Goal: Task Accomplishment & Management: Manage account settings

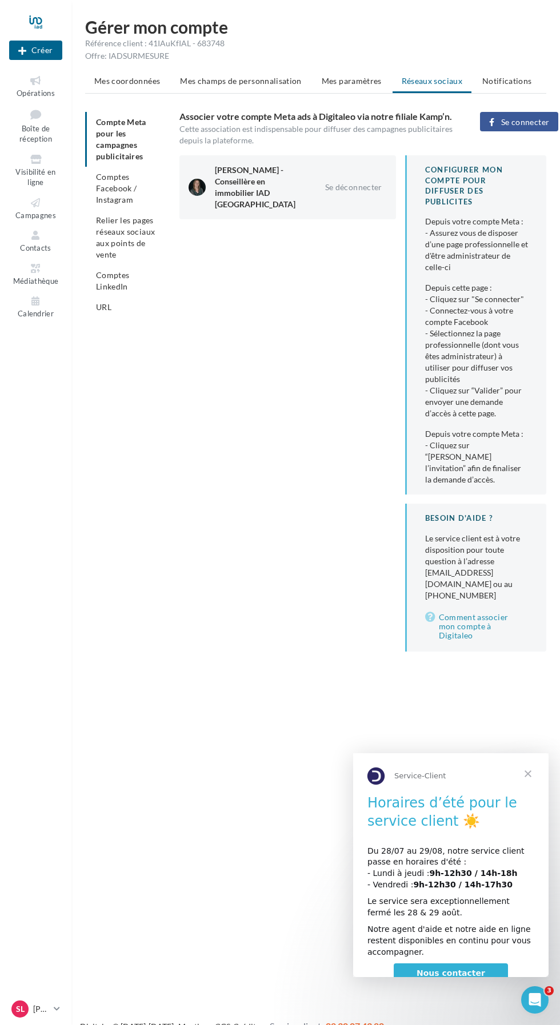
click at [115, 186] on span "Comptes Facebook / Instagram" at bounding box center [116, 188] width 41 height 33
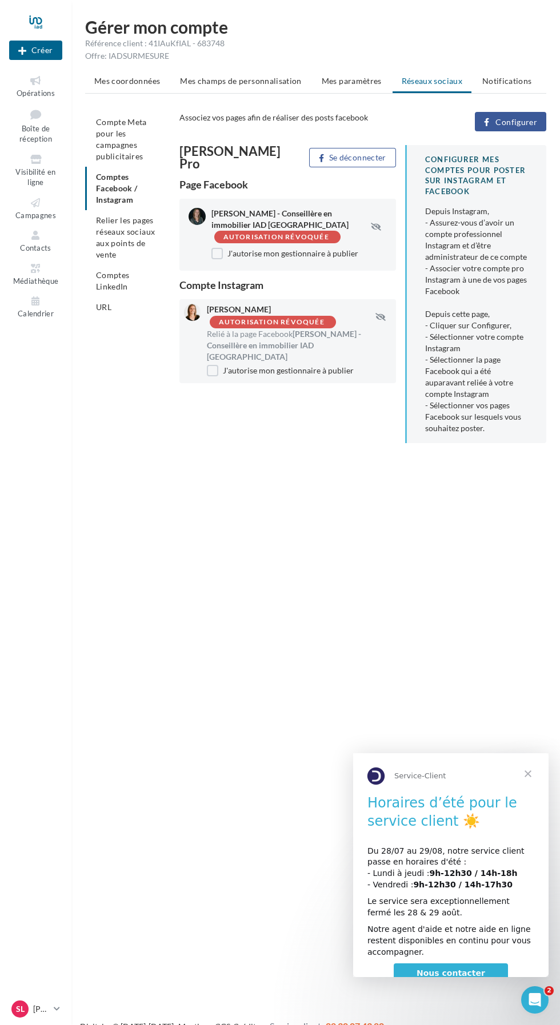
click at [279, 319] on div "Autorisation révoquée" at bounding box center [272, 322] width 106 height 7
click at [288, 254] on label "J'autorise mon gestionnaire à publier" at bounding box center [284, 253] width 147 height 11
click at [118, 147] on span "Compte Meta pour les campagnes publicitaires" at bounding box center [121, 139] width 51 height 44
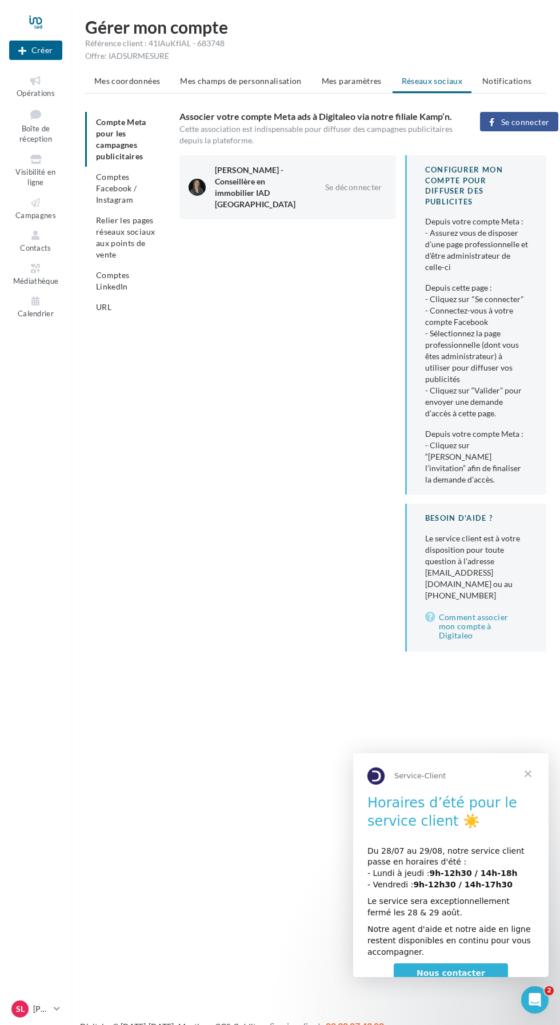
click at [122, 200] on span "Comptes Facebook / Instagram" at bounding box center [116, 188] width 41 height 33
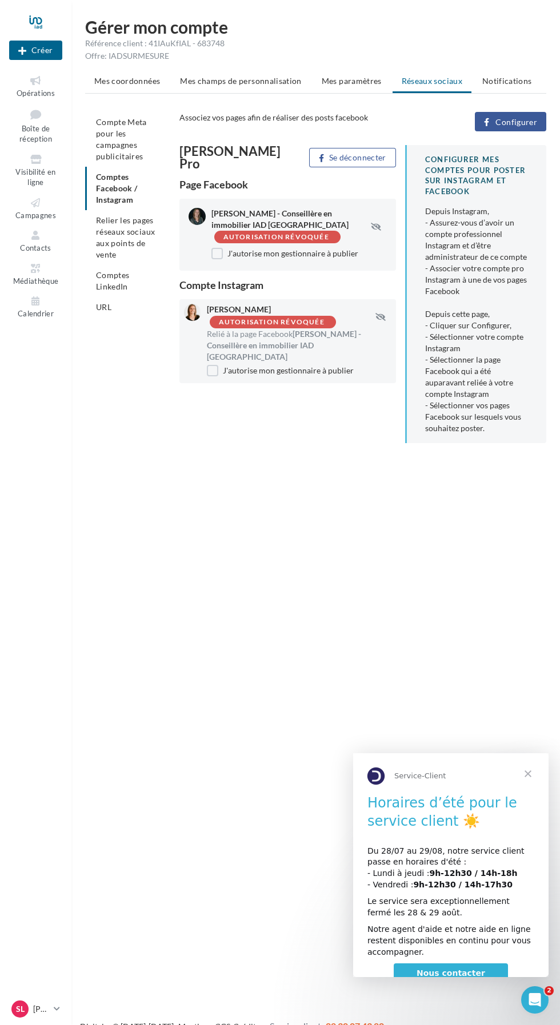
click at [117, 223] on span "Relier les pages réseaux sociaux aux points de vente" at bounding box center [125, 237] width 59 height 44
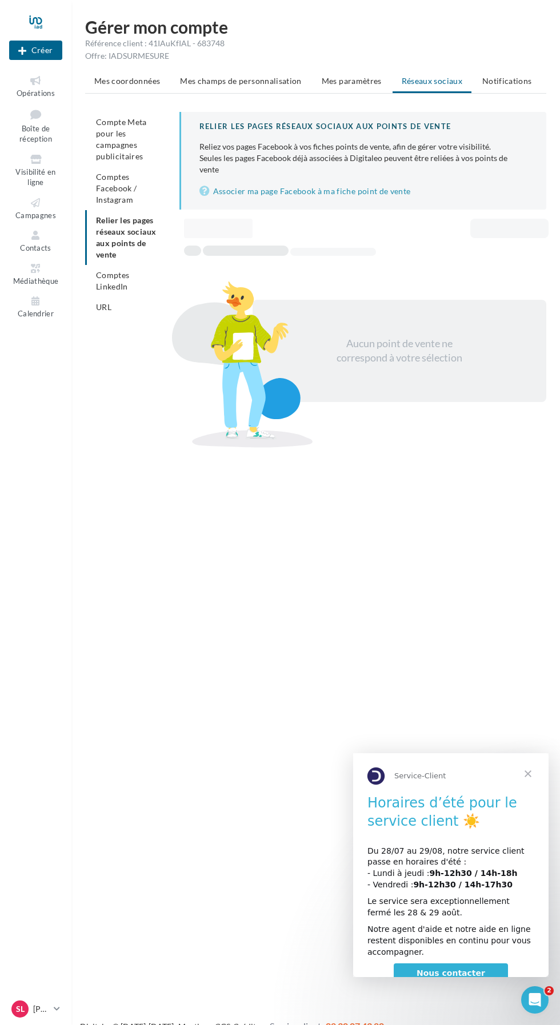
click at [122, 291] on span "Comptes LinkedIn" at bounding box center [112, 280] width 33 height 21
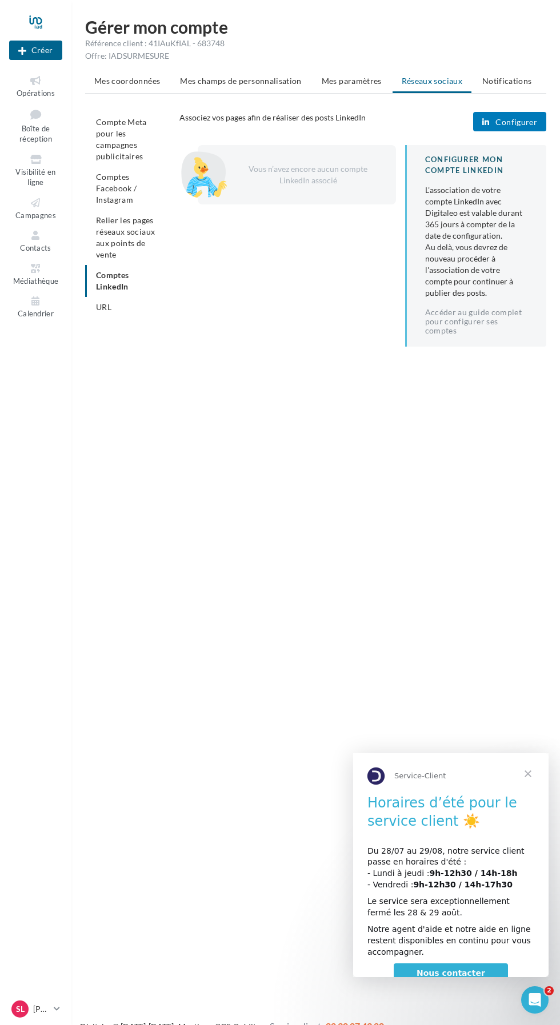
click at [126, 144] on span "Compte Meta pour les campagnes publicitaires" at bounding box center [121, 139] width 51 height 44
